Goal: Transaction & Acquisition: Purchase product/service

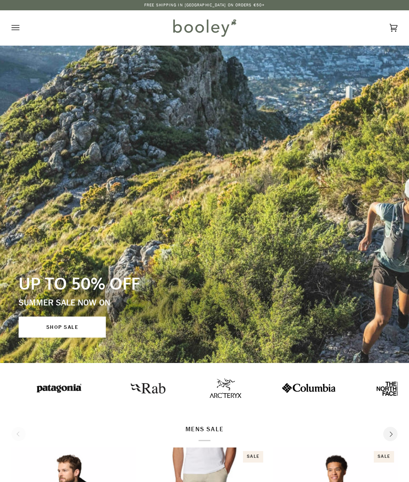
click at [17, 31] on icon "Open menu" at bounding box center [16, 28] width 8 height 12
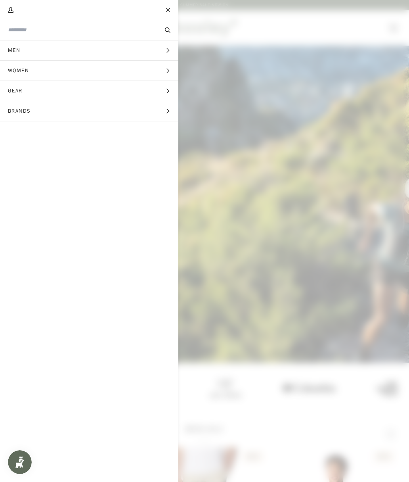
click at [64, 95] on button "Gear Expand menu" at bounding box center [89, 91] width 179 height 20
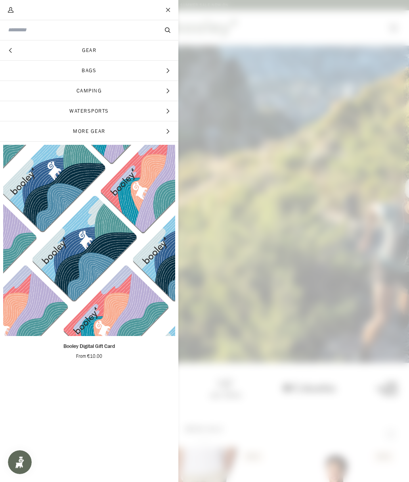
click at [13, 49] on button "Hide menu" at bounding box center [10, 50] width 20 height 20
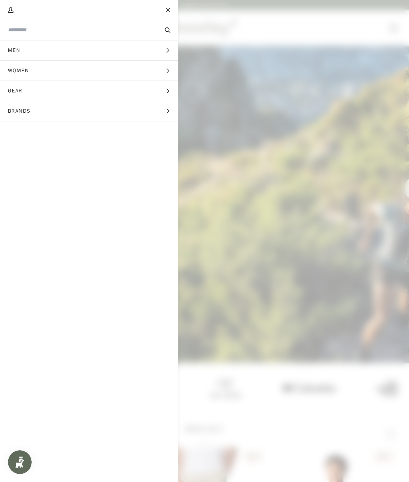
click at [45, 33] on input "Search our store" at bounding box center [76, 30] width 136 height 8
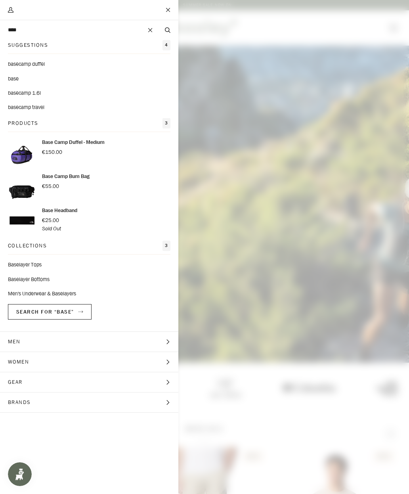
type input "****"
click at [22, 267] on link "Baselayer Tops" at bounding box center [89, 265] width 163 height 8
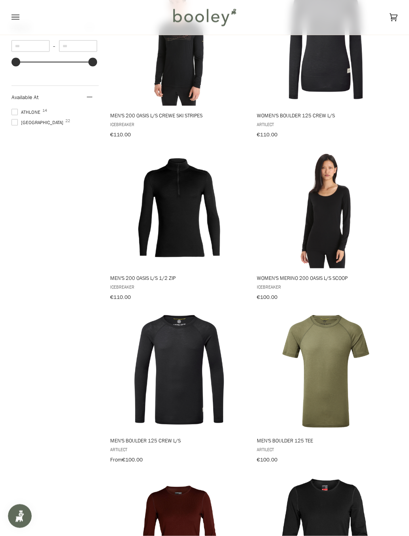
scroll to position [482, 0]
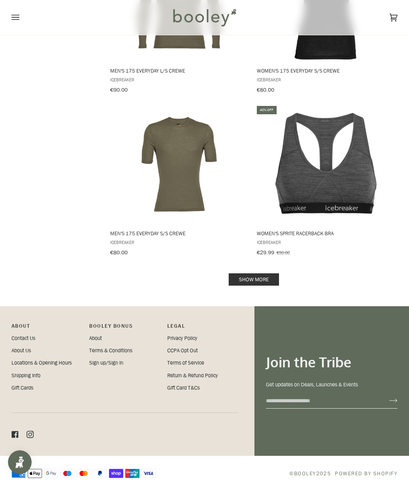
click at [277, 273] on link "Show more" at bounding box center [254, 279] width 50 height 12
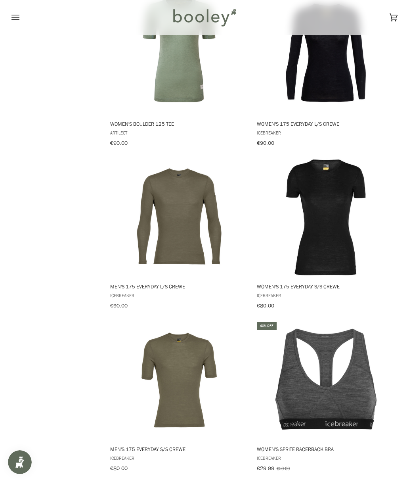
scroll to position [1286, 0]
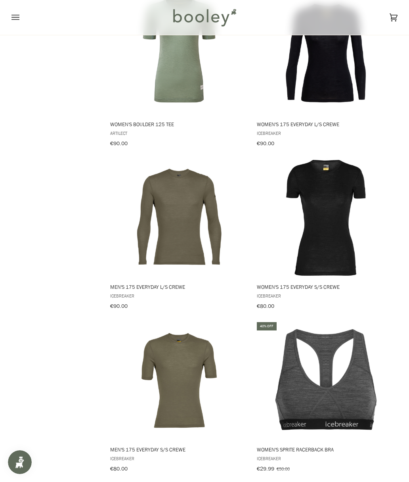
click at [157, 230] on img "Men's 175 Everyday L/S Crewe" at bounding box center [179, 217] width 119 height 119
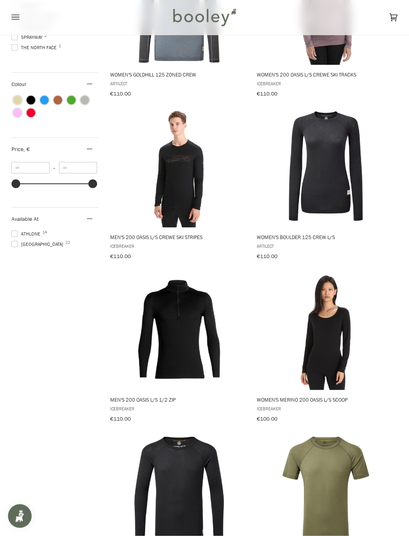
scroll to position [360, 0]
click at [166, 195] on img "Men's 200 Oasis L/S Crewe Ski Stripes" at bounding box center [179, 167] width 119 height 119
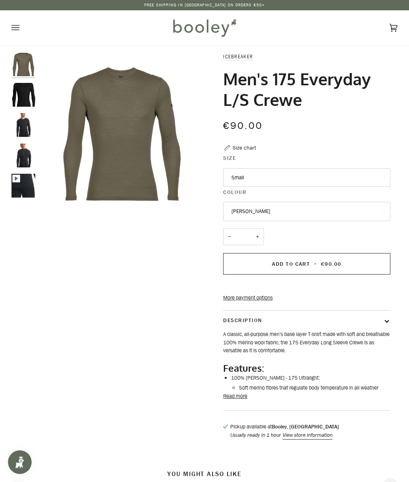
click at [236, 400] on button "Read more" at bounding box center [235, 396] width 24 height 8
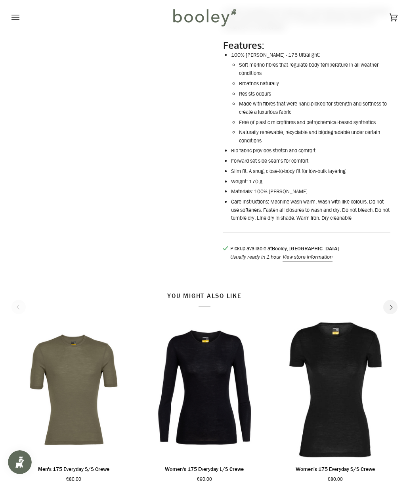
scroll to position [322, 0]
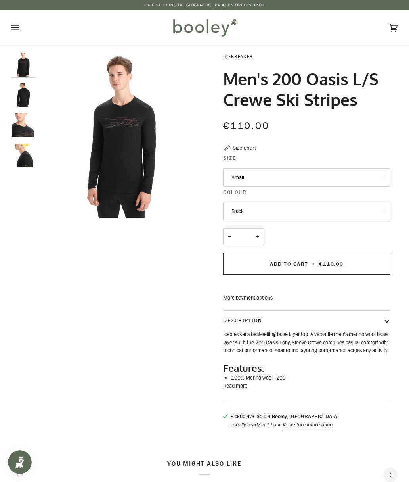
click at [353, 175] on button "Small" at bounding box center [306, 177] width 167 height 19
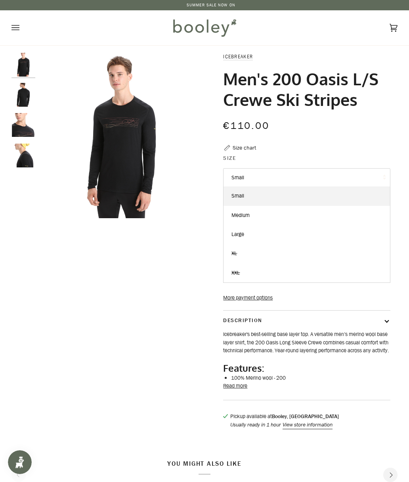
click at [377, 143] on div "Icebreaker Men's 200 Oasis L/S Crewe Ski Stripes €110.00 Sale • Save Size chart…" at bounding box center [301, 245] width 179 height 384
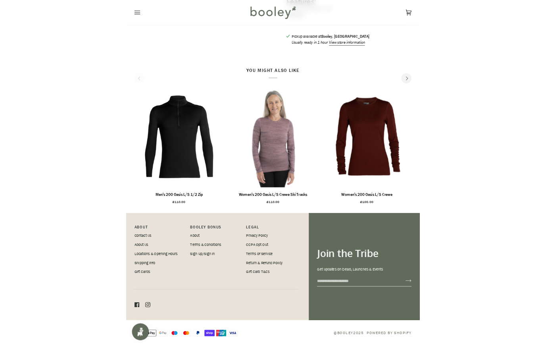
scroll to position [319, 0]
